Goal: Entertainment & Leisure: Consume media (video, audio)

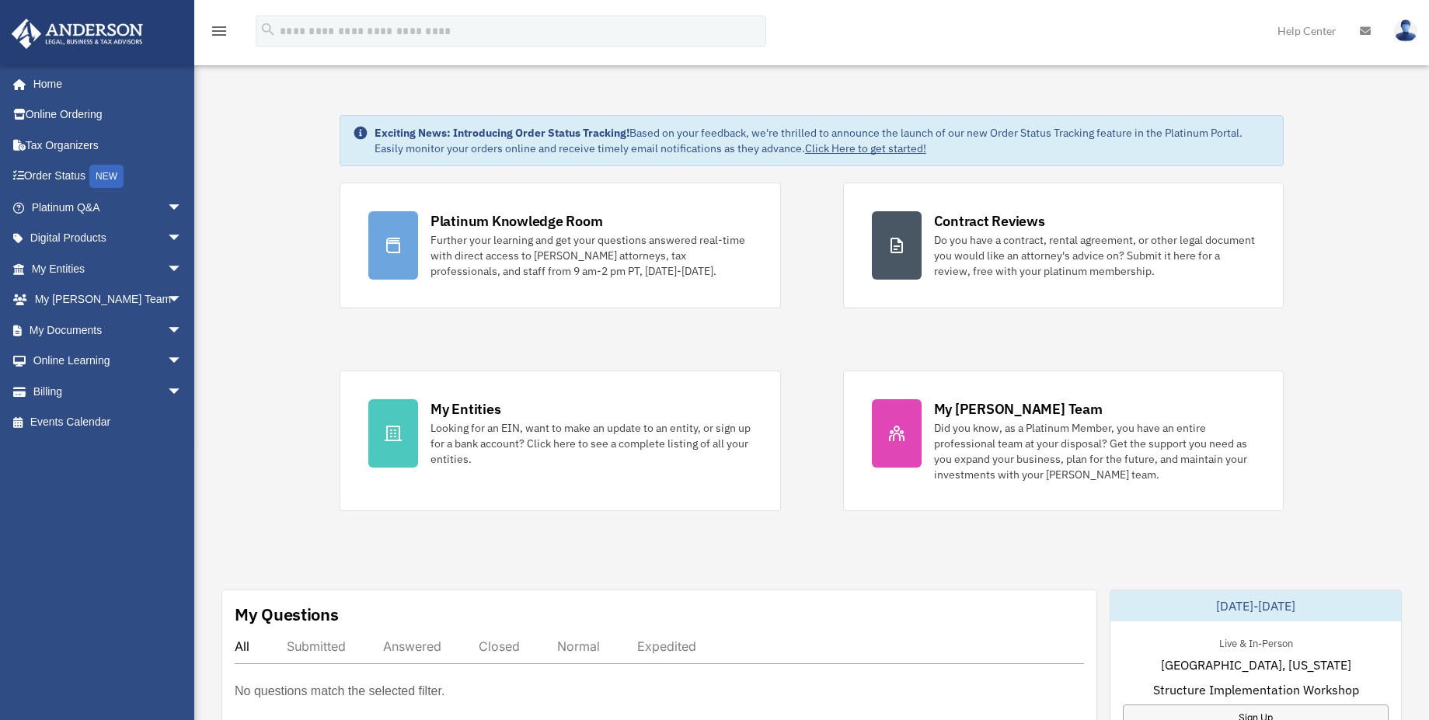
drag, startPoint x: 1426, startPoint y: 169, endPoint x: 1421, endPoint y: 270, distance: 101.2
click at [64, 143] on link "Tax Organizers" at bounding box center [108, 145] width 195 height 31
click at [74, 350] on link "Online Learning arrow_drop_down" at bounding box center [108, 361] width 195 height 31
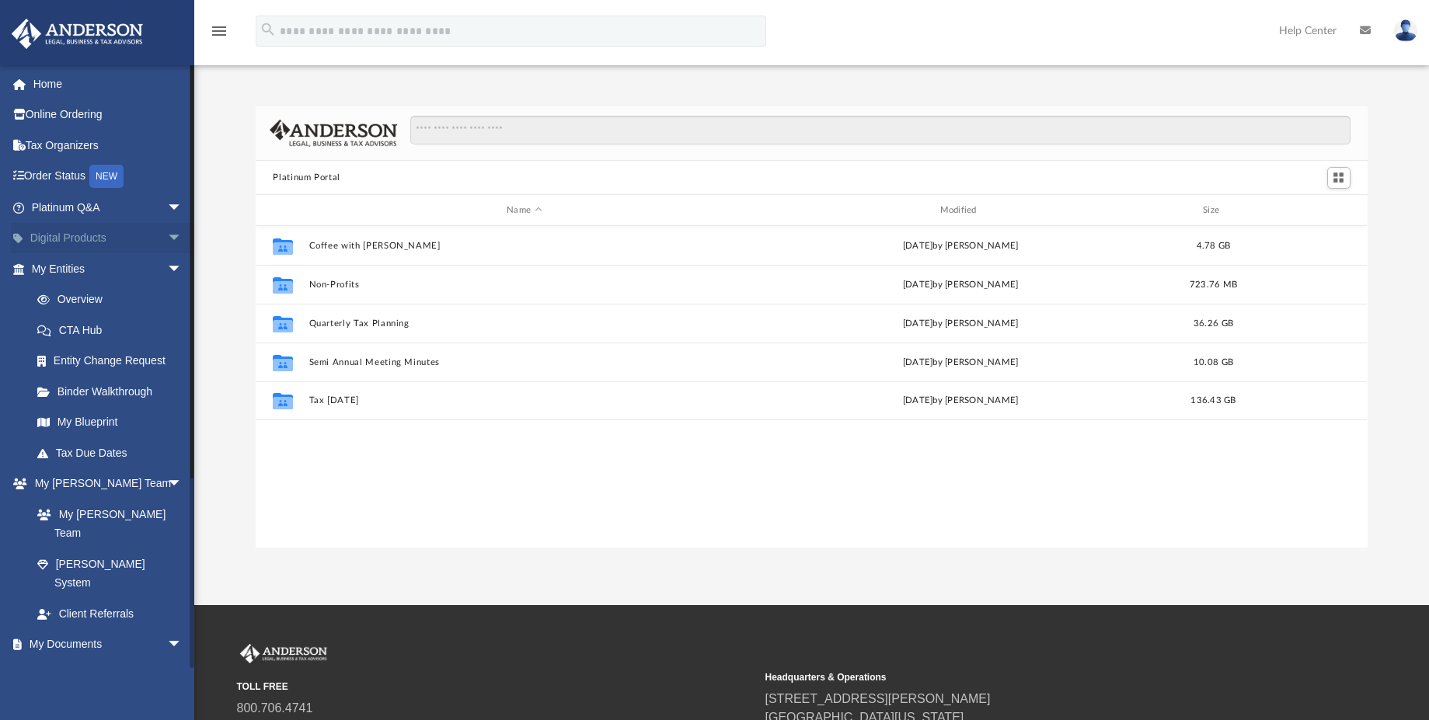
scroll to position [342, 1099]
click at [64, 150] on link "Tax Organizers" at bounding box center [108, 145] width 195 height 31
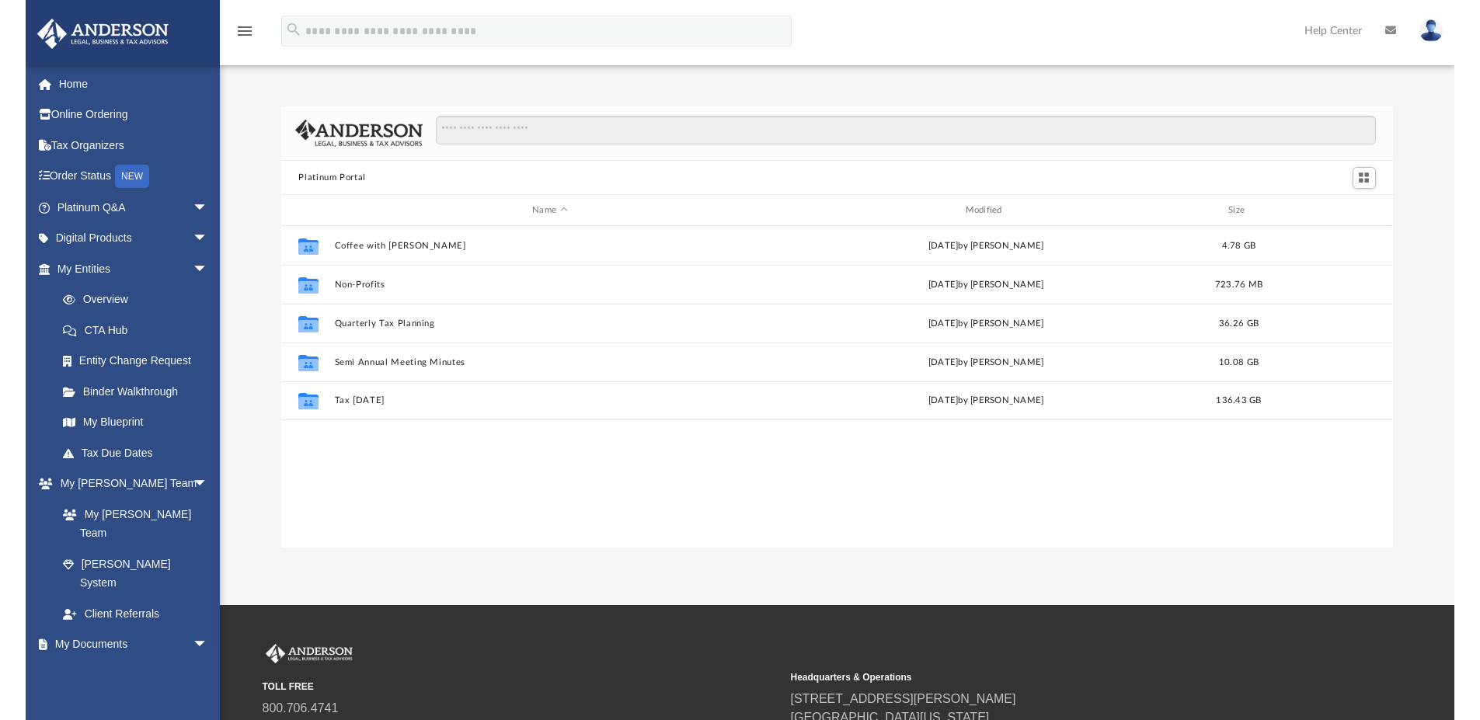
scroll to position [342, 1099]
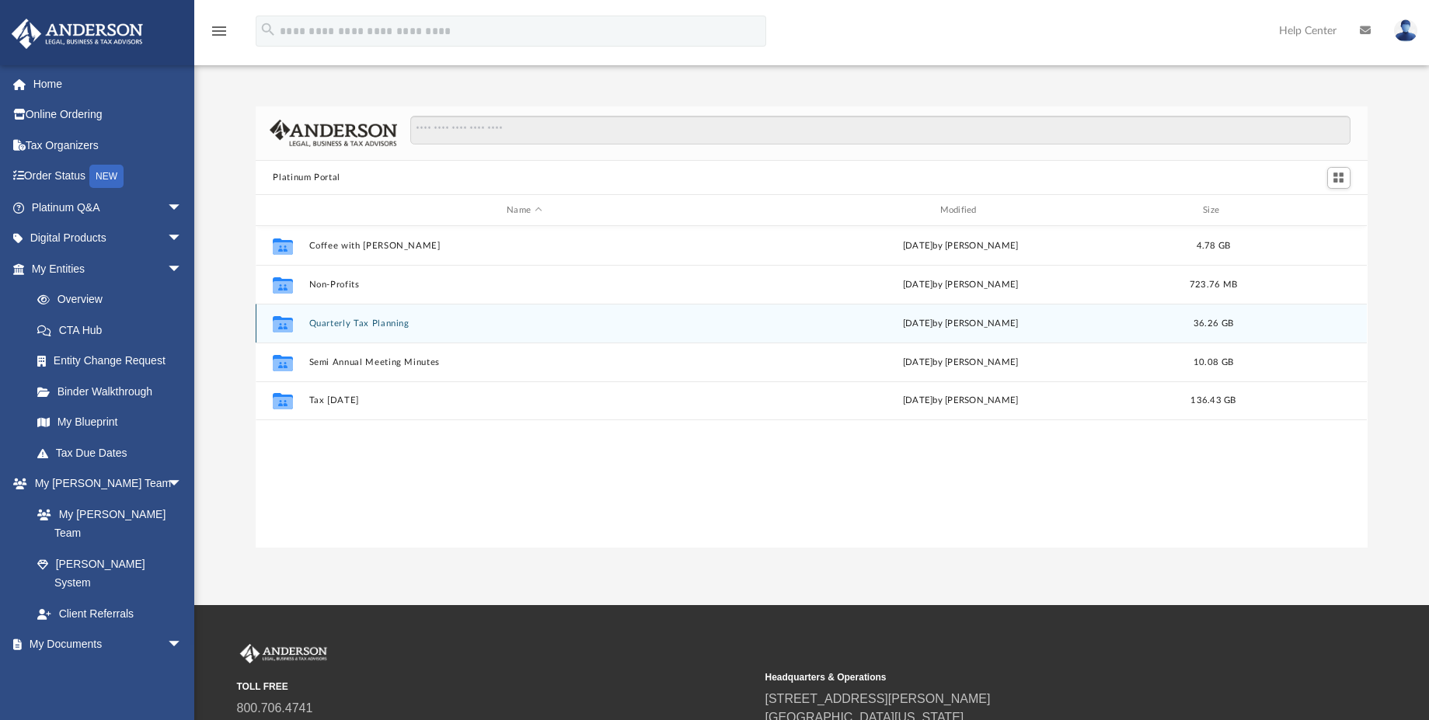
click at [314, 330] on div "Collaborated Folder Quarterly Tax Planning Fri Jul 18 2025 by Matthew Moore 36.…" at bounding box center [811, 323] width 1111 height 39
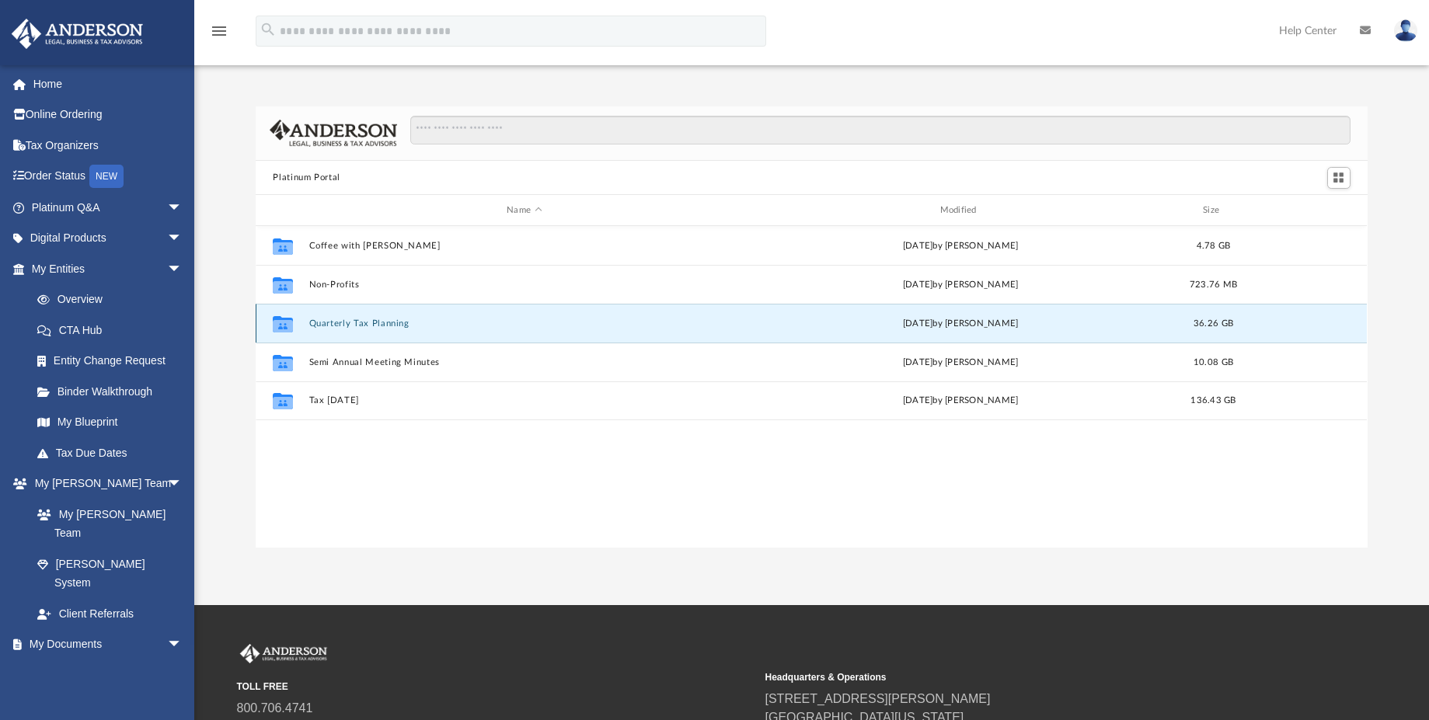
click at [314, 330] on div "Collaborated Folder Quarterly Tax Planning Fri Jul 18 2025 by Matthew Moore 36.…" at bounding box center [811, 323] width 1111 height 39
click at [330, 324] on button "Quarterly Tax Planning" at bounding box center [524, 324] width 430 height 10
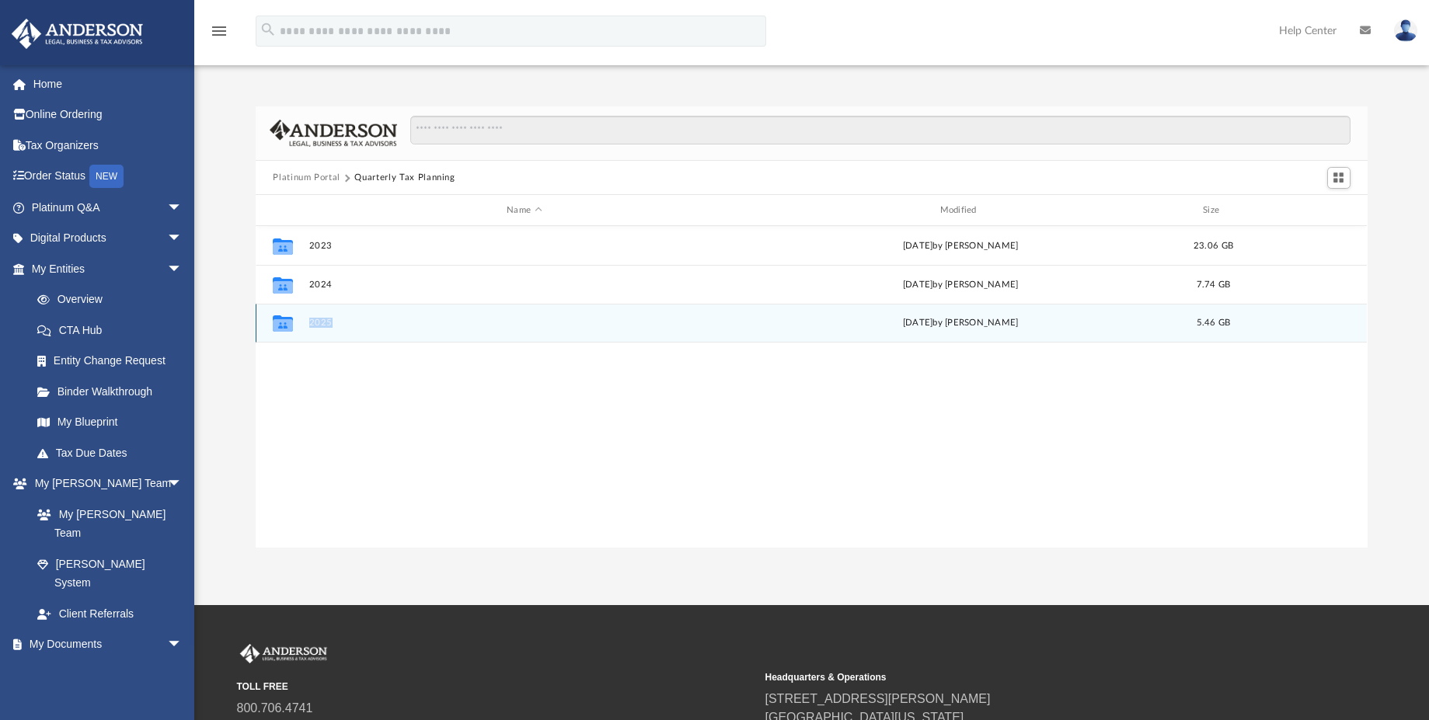
click at [311, 321] on button "2025" at bounding box center [524, 323] width 430 height 10
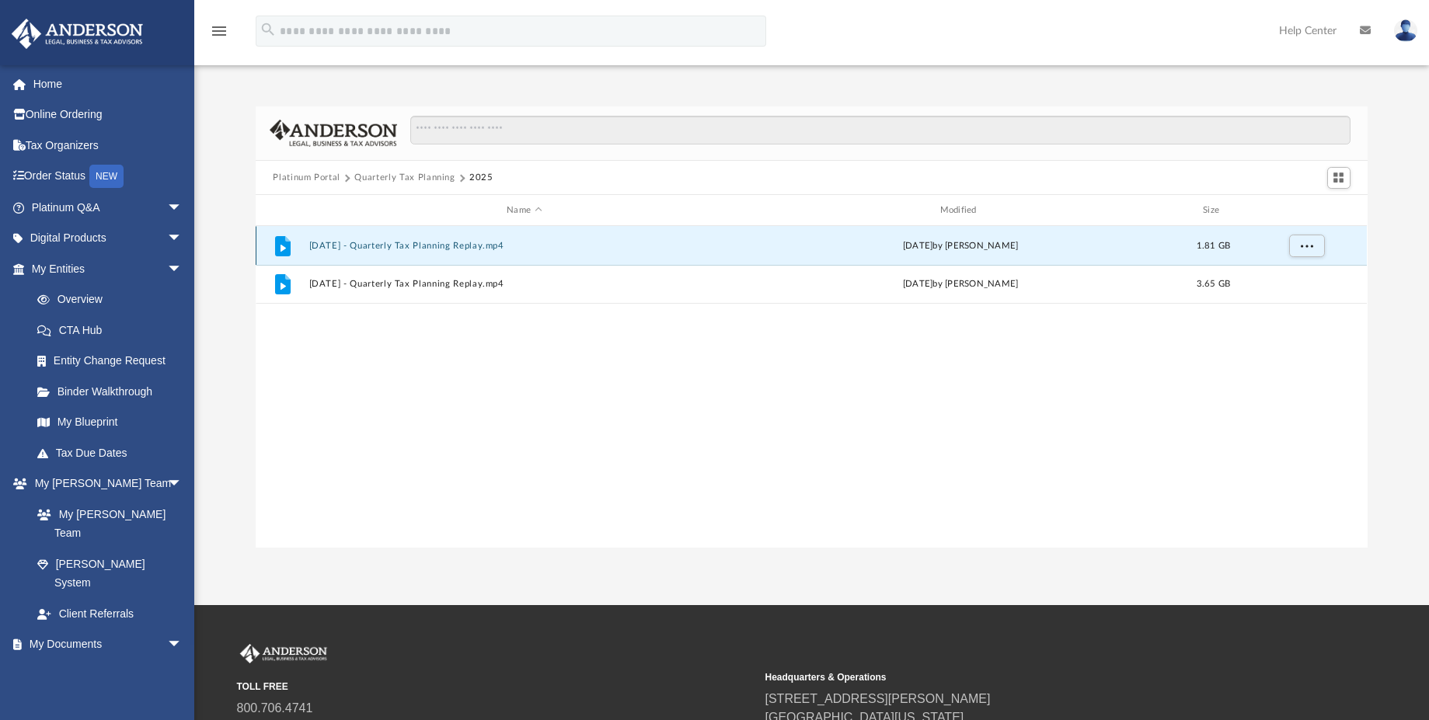
click at [347, 243] on button "July 18th, 2025 - Quarterly Tax Planning Replay.mp4" at bounding box center [524, 246] width 430 height 10
